Goal: Information Seeking & Learning: Learn about a topic

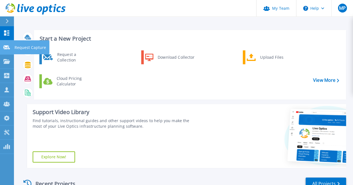
click at [8, 44] on link "Request Capture Request Capture" at bounding box center [7, 47] width 14 height 14
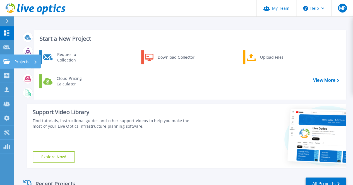
click at [3, 66] on link "Projects Projects" at bounding box center [7, 62] width 14 height 14
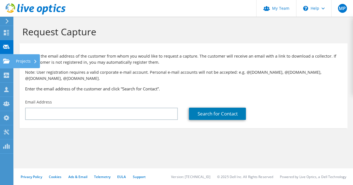
click at [4, 63] on use at bounding box center [6, 61] width 7 height 5
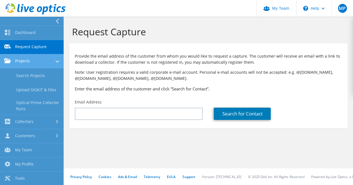
click at [41, 65] on link "Projects" at bounding box center [32, 61] width 64 height 14
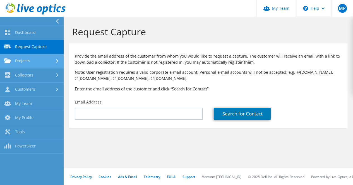
click at [28, 59] on link "Projects" at bounding box center [32, 61] width 64 height 14
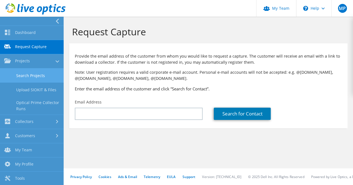
click at [40, 76] on link "Search Projects" at bounding box center [32, 76] width 64 height 14
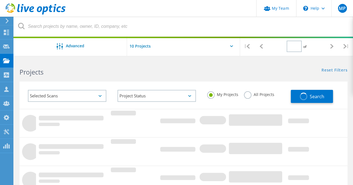
type input "1"
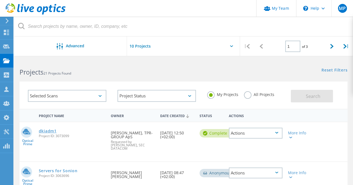
click at [49, 129] on link "dkiadm1" at bounding box center [48, 131] width 18 height 4
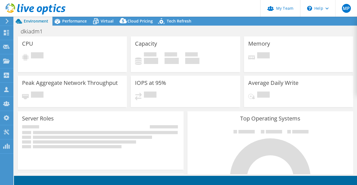
select select "USD"
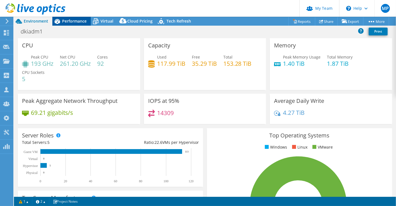
click at [73, 20] on span "Performance" at bounding box center [74, 20] width 25 height 5
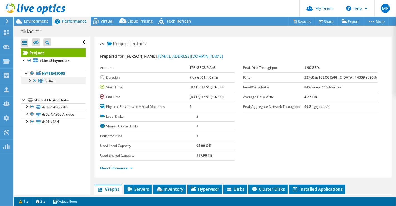
click at [28, 81] on div at bounding box center [29, 80] width 6 height 6
